Goal: Communication & Community: Answer question/provide support

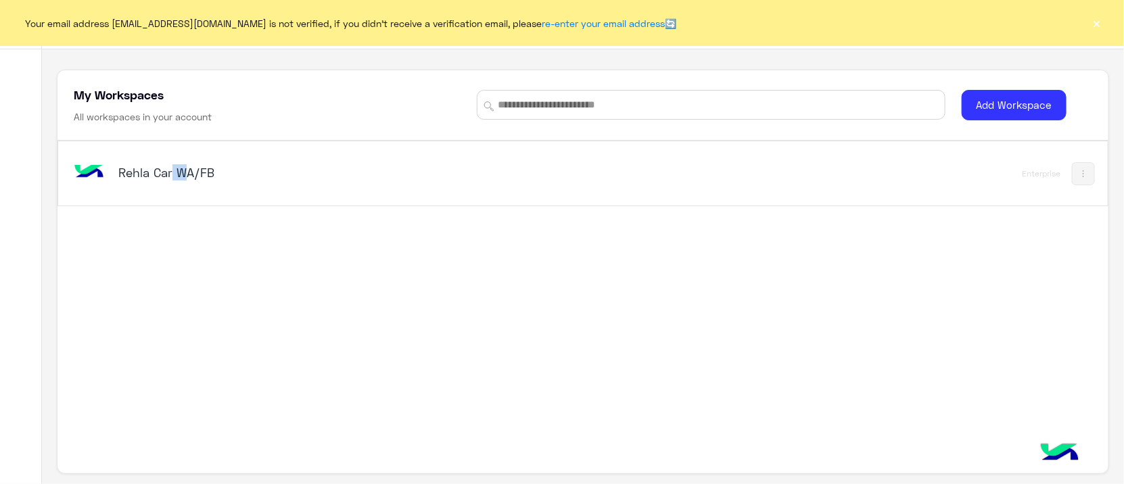
click at [170, 178] on div "Rehla Car WA/FB Enterprise" at bounding box center [582, 173] width 1049 height 64
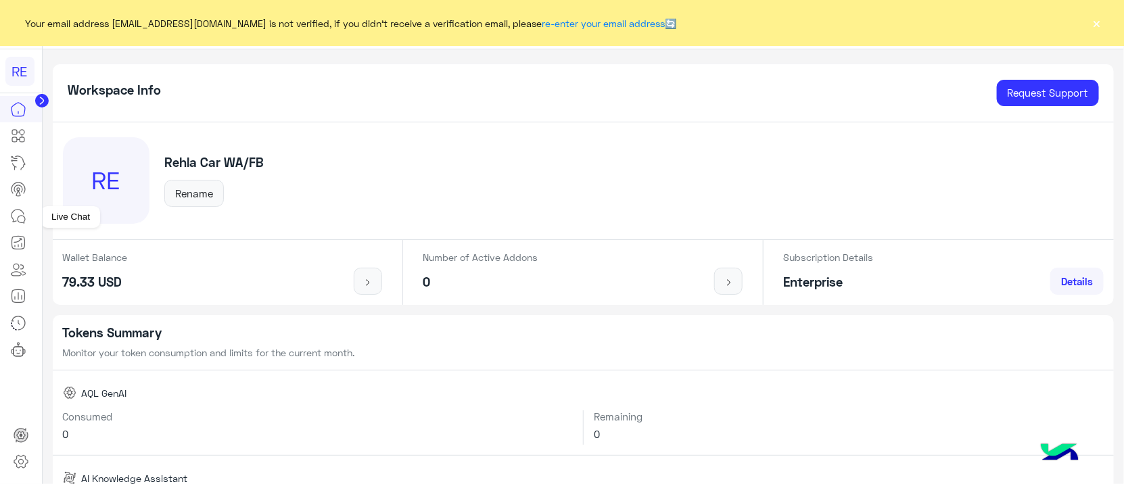
click at [7, 218] on link at bounding box center [18, 216] width 37 height 27
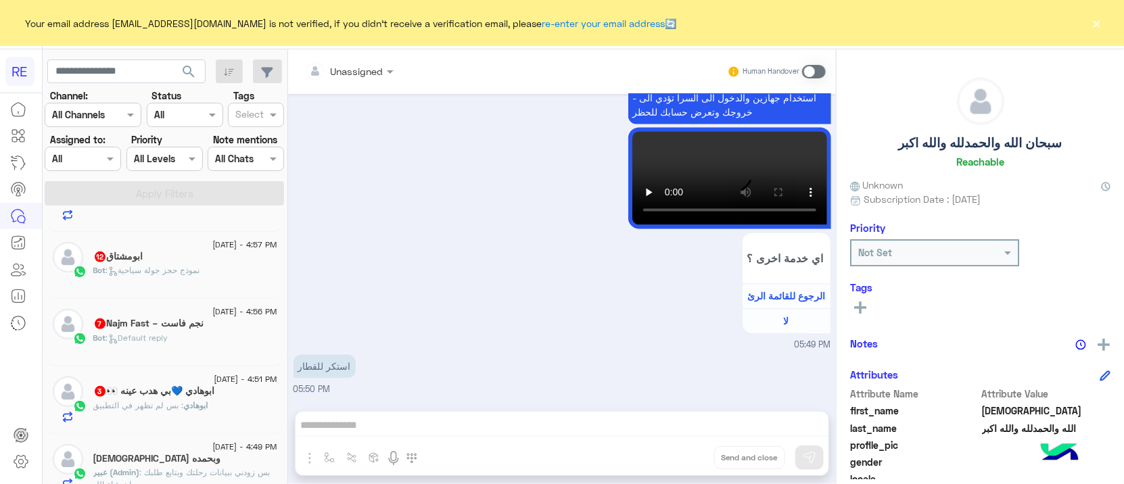
scroll to position [85, 0]
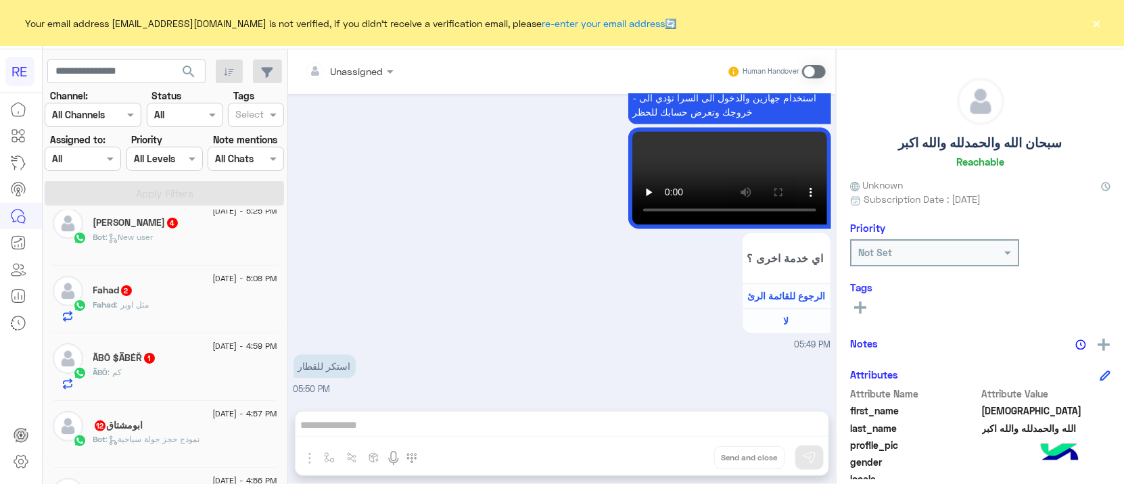
click at [208, 443] on div "Bot : نموذج حجز جولة سياحية" at bounding box center [185, 446] width 184 height 24
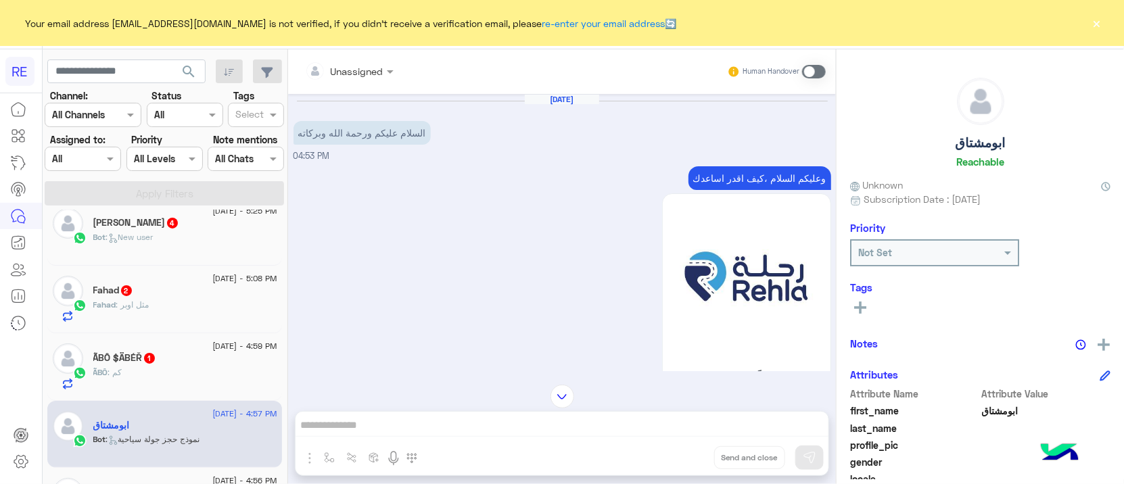
click at [184, 371] on div "ÃBÔ : كم" at bounding box center [185, 379] width 184 height 24
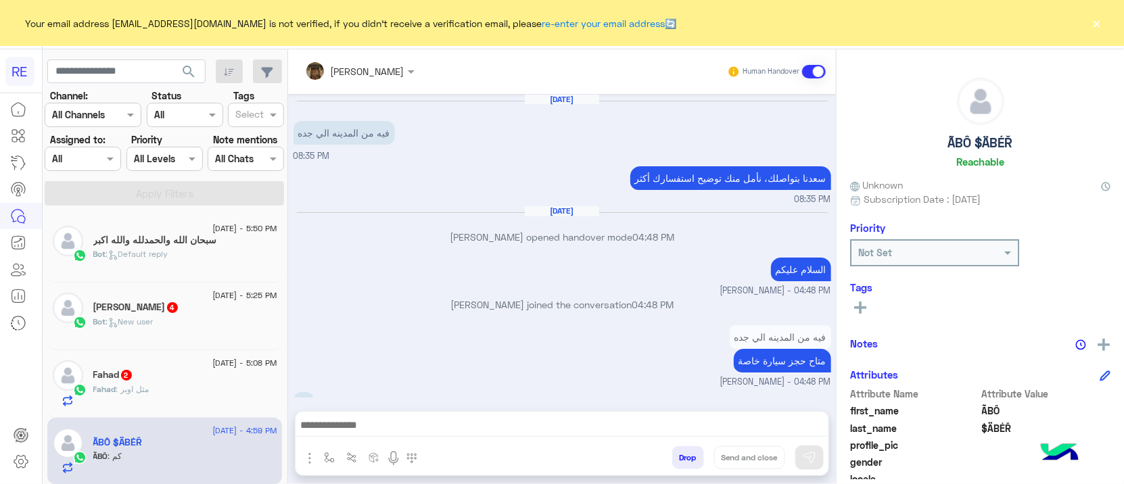
click at [178, 377] on div "Fahad 2" at bounding box center [185, 376] width 184 height 14
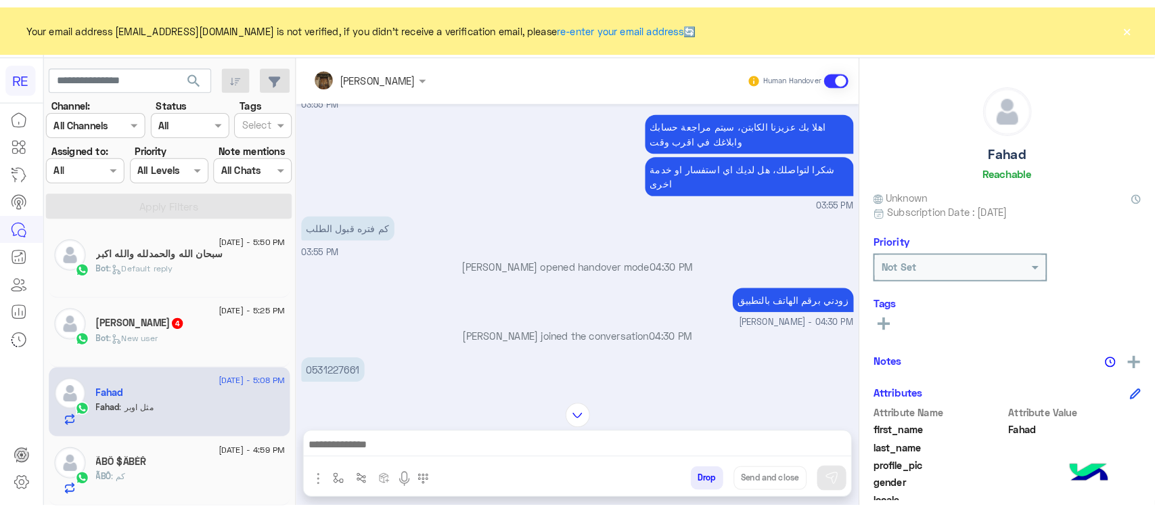
scroll to position [1286, 0]
